Goal: Task Accomplishment & Management: Manage account settings

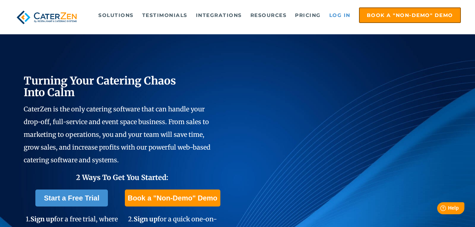
click at [338, 13] on link "Log in" at bounding box center [340, 15] width 28 height 14
click at [342, 13] on link "Log in" at bounding box center [340, 15] width 28 height 14
click at [336, 10] on link "Log in" at bounding box center [340, 15] width 28 height 14
